Goal: Transaction & Acquisition: Download file/media

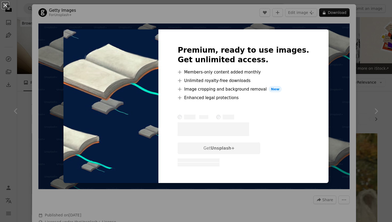
scroll to position [263, 0]
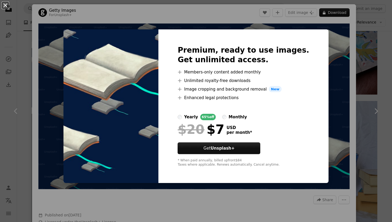
click at [5, 5] on button "An X shape" at bounding box center [5, 5] width 6 height 6
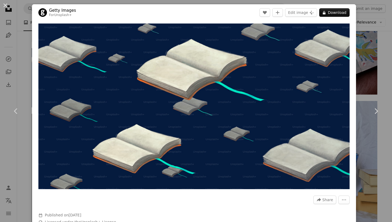
click at [5, 5] on button "An X shape" at bounding box center [5, 5] width 6 height 6
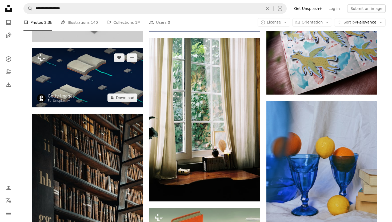
click at [55, 70] on img at bounding box center [87, 77] width 111 height 59
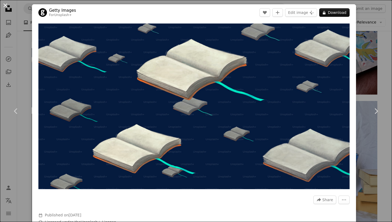
click at [6, 5] on button "An X shape" at bounding box center [5, 5] width 6 height 6
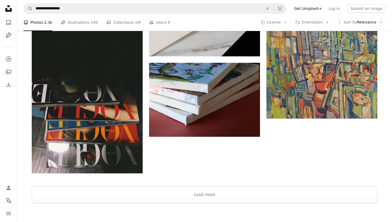
scroll to position [782, 0]
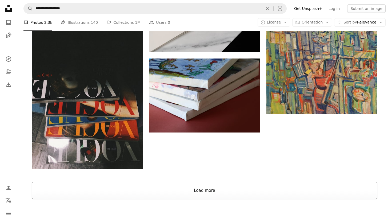
click at [101, 190] on button "Load more" at bounding box center [205, 190] width 346 height 17
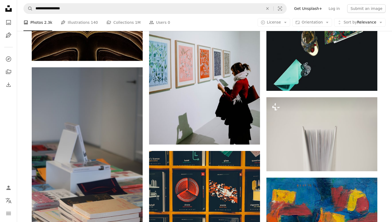
scroll to position [4863, 0]
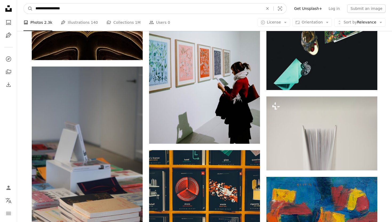
drag, startPoint x: 36, startPoint y: 9, endPoint x: 94, endPoint y: 10, distance: 58.5
click at [94, 10] on input "**********" at bounding box center [147, 8] width 229 height 10
type input "**********"
click button "A magnifying glass" at bounding box center [28, 8] width 9 height 10
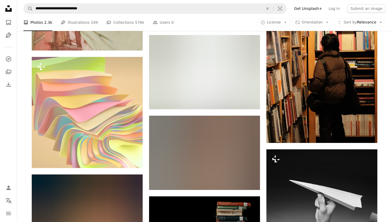
scroll to position [3528, 0]
